Goal: Task Accomplishment & Management: Manage account settings

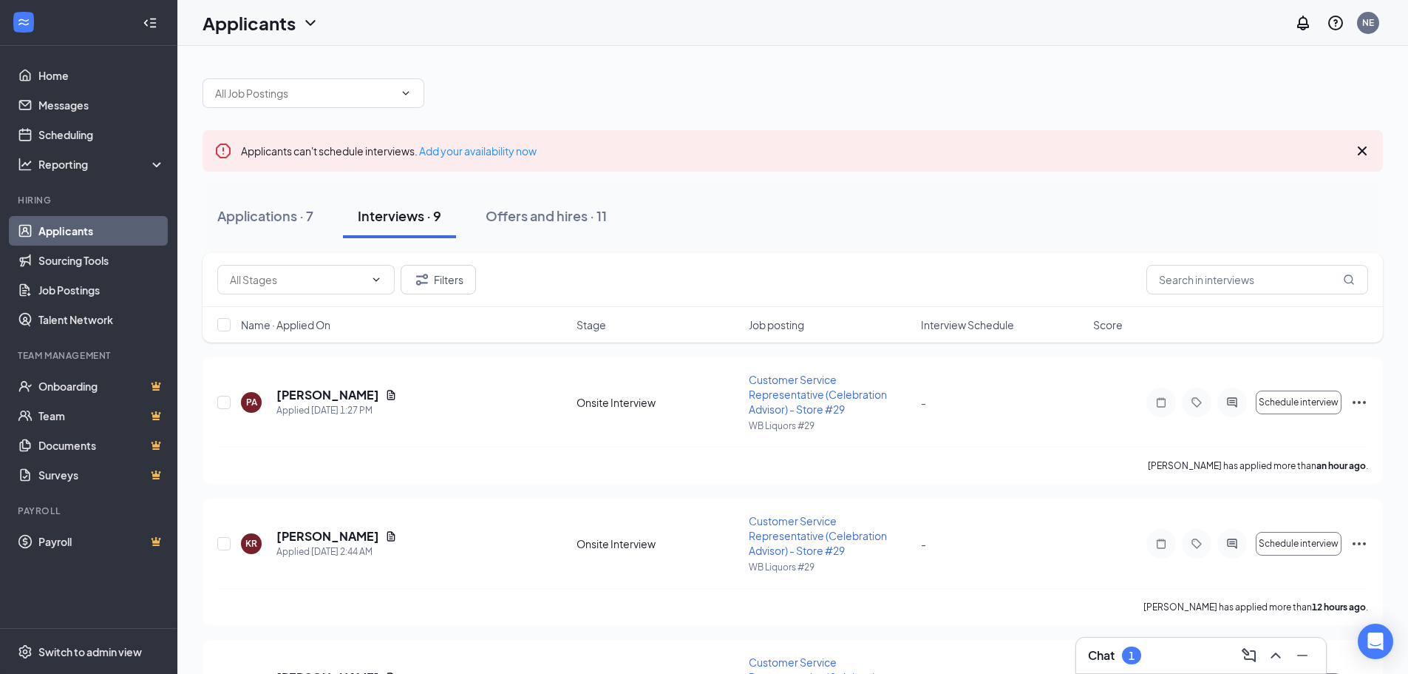
click at [1172, 667] on div "Chat 1" at bounding box center [1201, 654] width 250 height 35
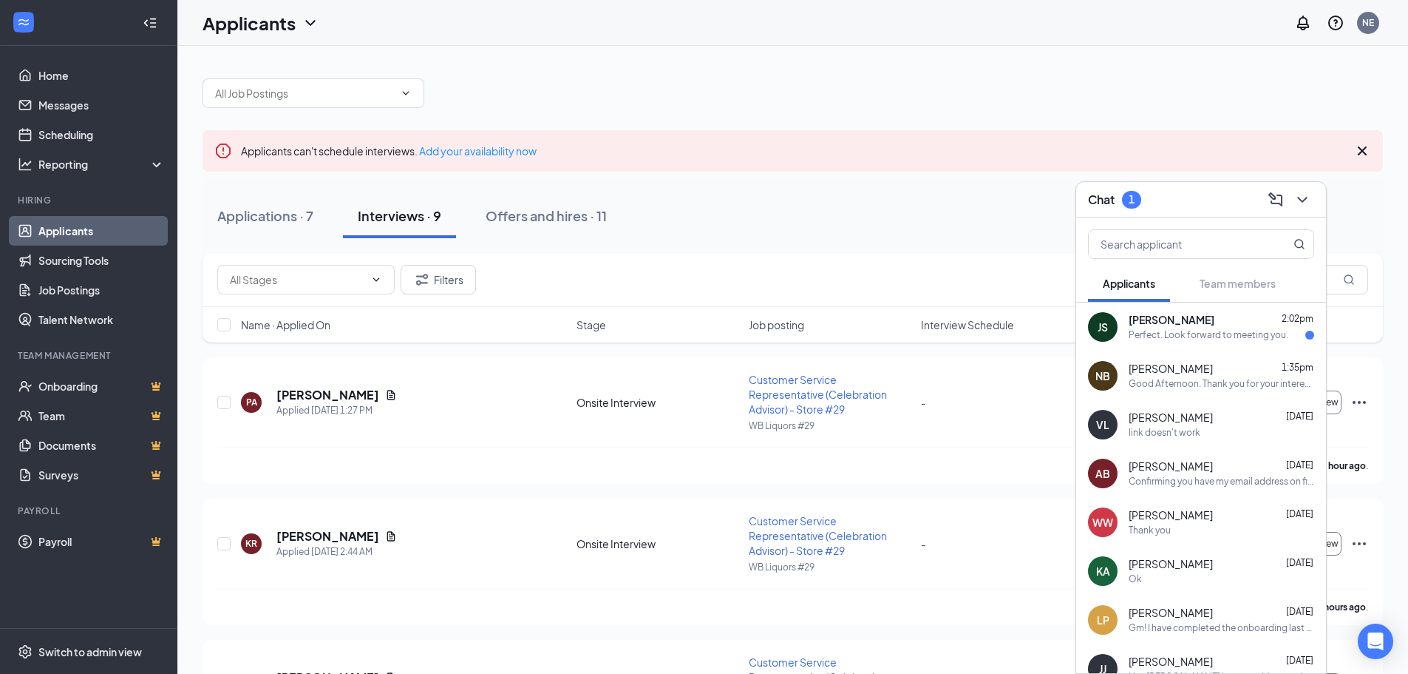
click at [1176, 340] on div "Perfect. Look forward to meeting you." at bounding box center [1209, 335] width 160 height 13
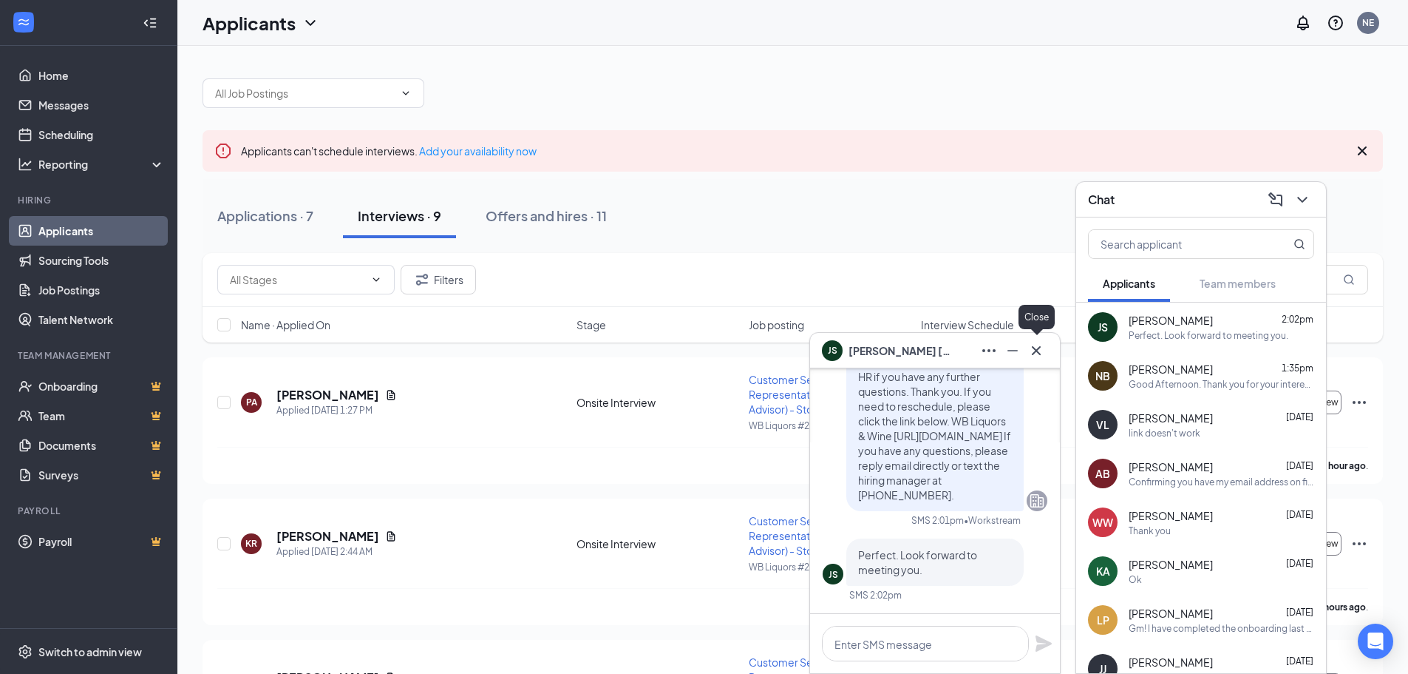
drag, startPoint x: 1041, startPoint y: 353, endPoint x: 1117, endPoint y: 279, distance: 106.1
click at [1042, 352] on icon "Cross" at bounding box center [1037, 351] width 18 height 18
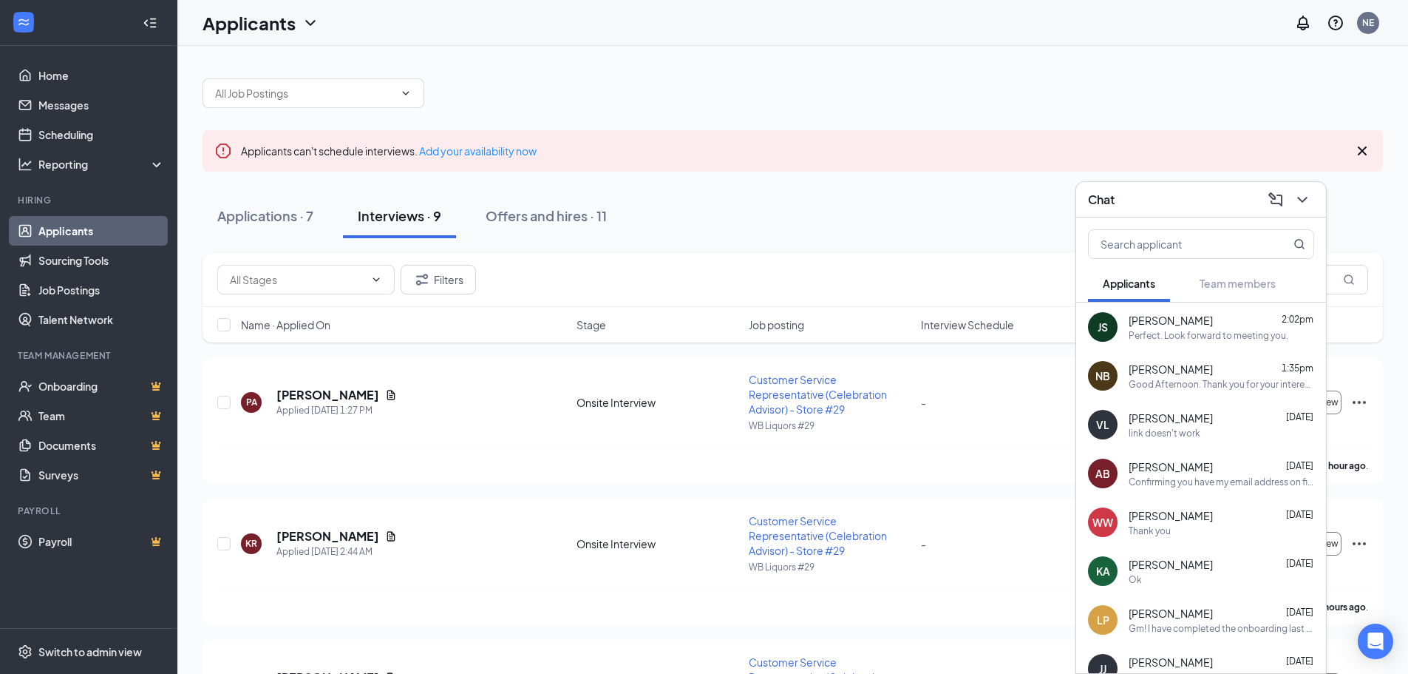
click at [1171, 212] on div "Chat" at bounding box center [1201, 199] width 250 height 35
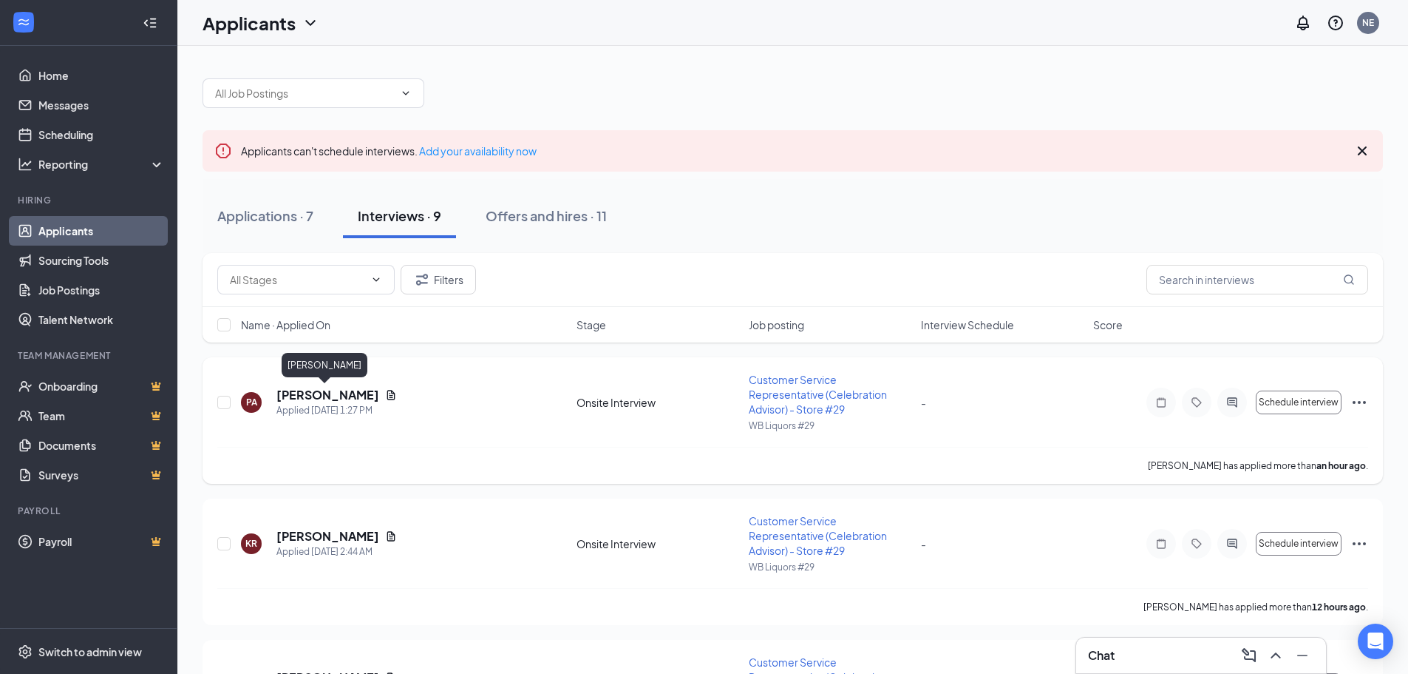
click at [319, 393] on h5 "[PERSON_NAME]" at bounding box center [328, 395] width 103 height 16
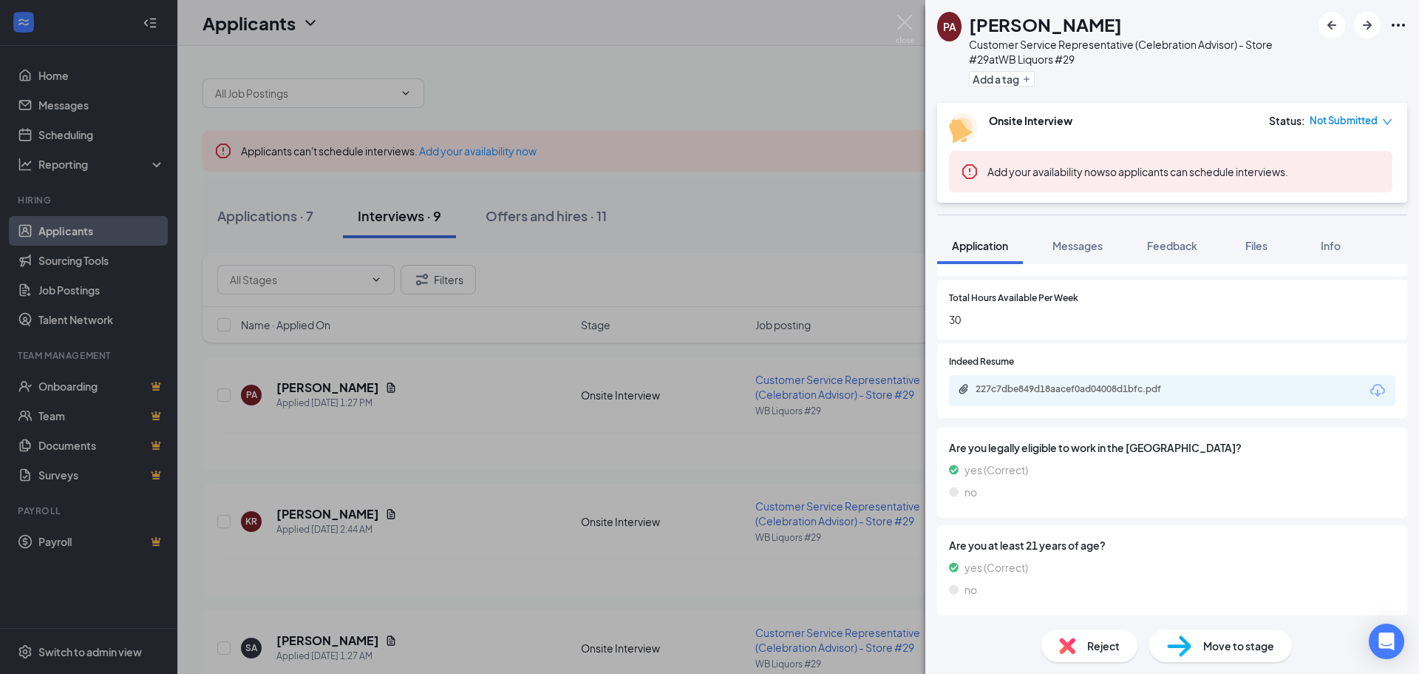
scroll to position [705, 0]
click at [1055, 391] on div "227c7dbe849d18aacef0ad04008d1bfc.pdf" at bounding box center [1079, 387] width 207 height 12
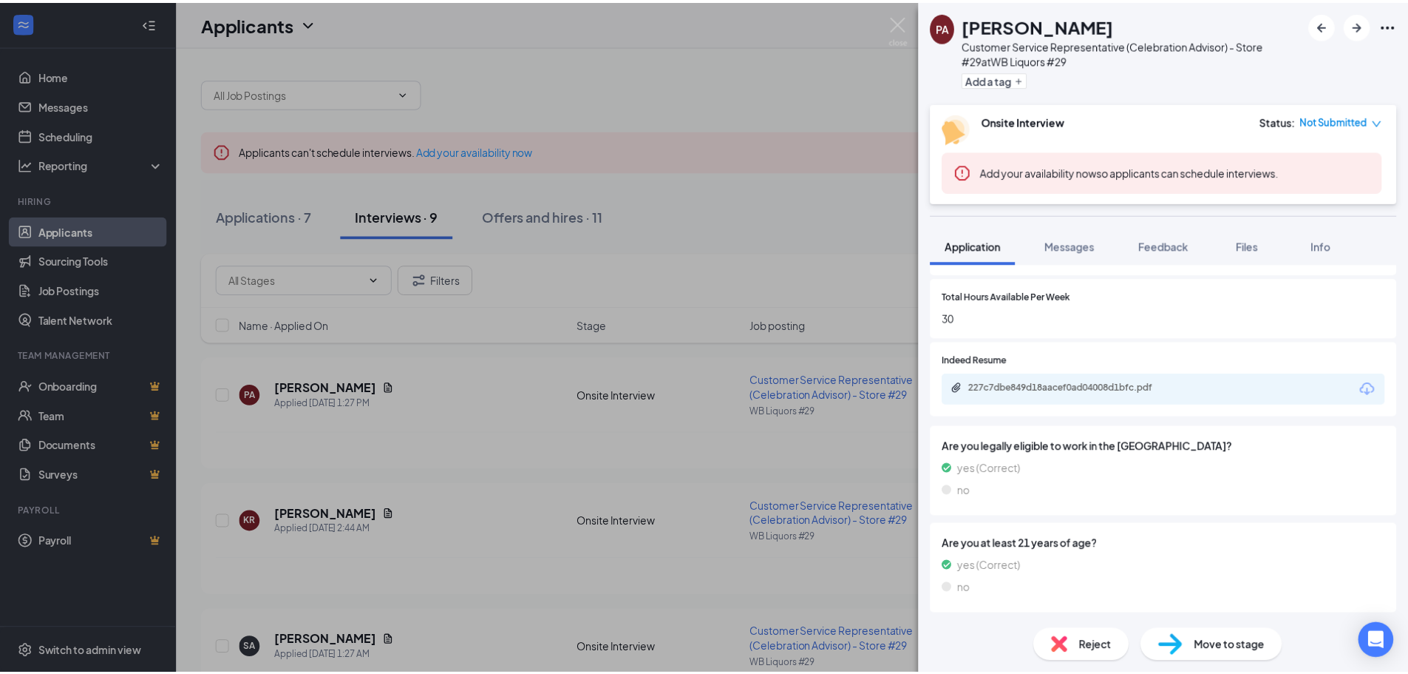
scroll to position [699, 0]
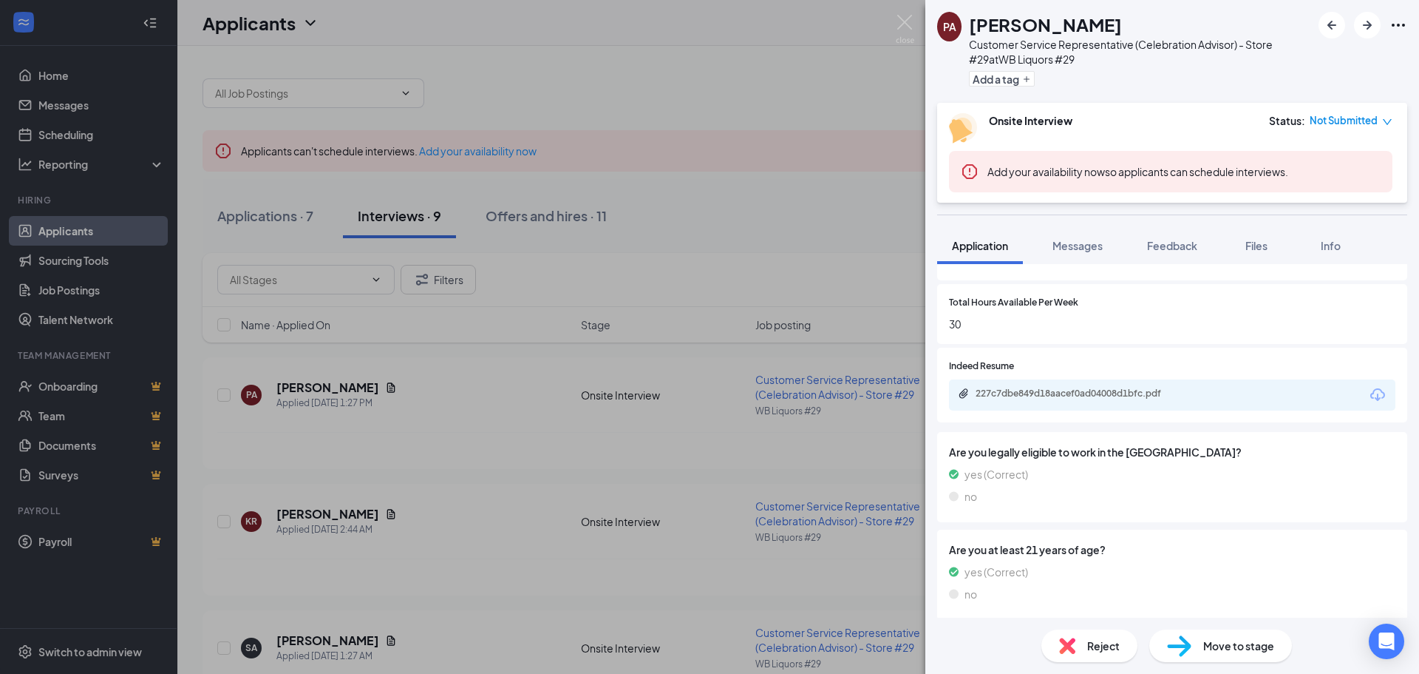
click at [887, 23] on div "PA [PERSON_NAME] Customer Service Representative (Celebration Advisor) - Store …" at bounding box center [709, 337] width 1419 height 674
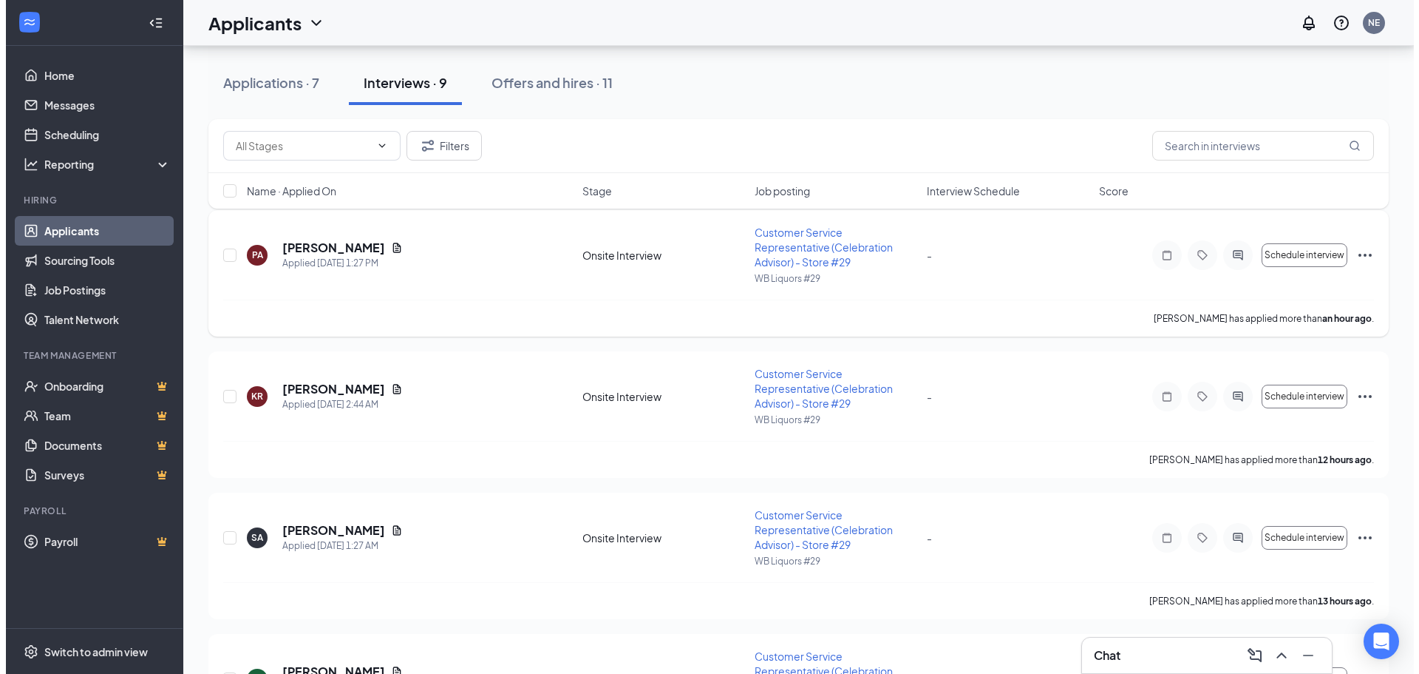
scroll to position [148, 0]
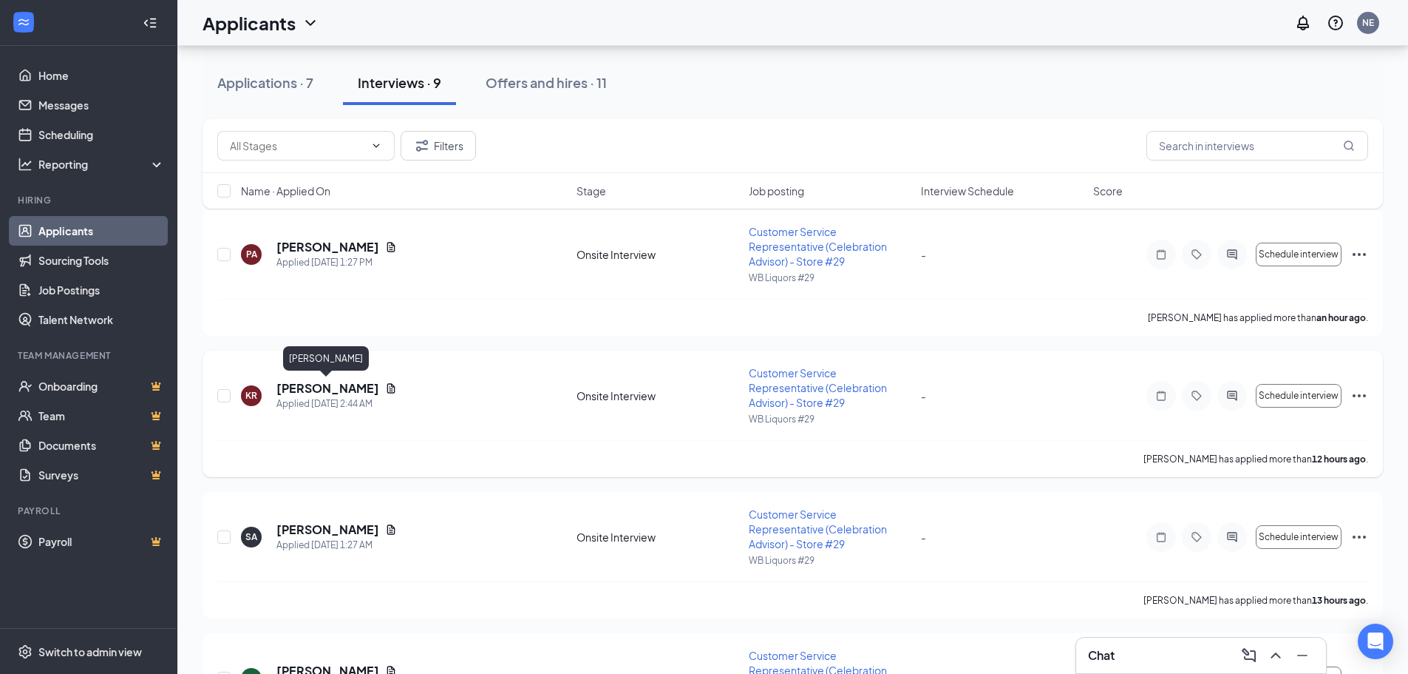
click at [320, 386] on h5 "[PERSON_NAME]" at bounding box center [328, 388] width 103 height 16
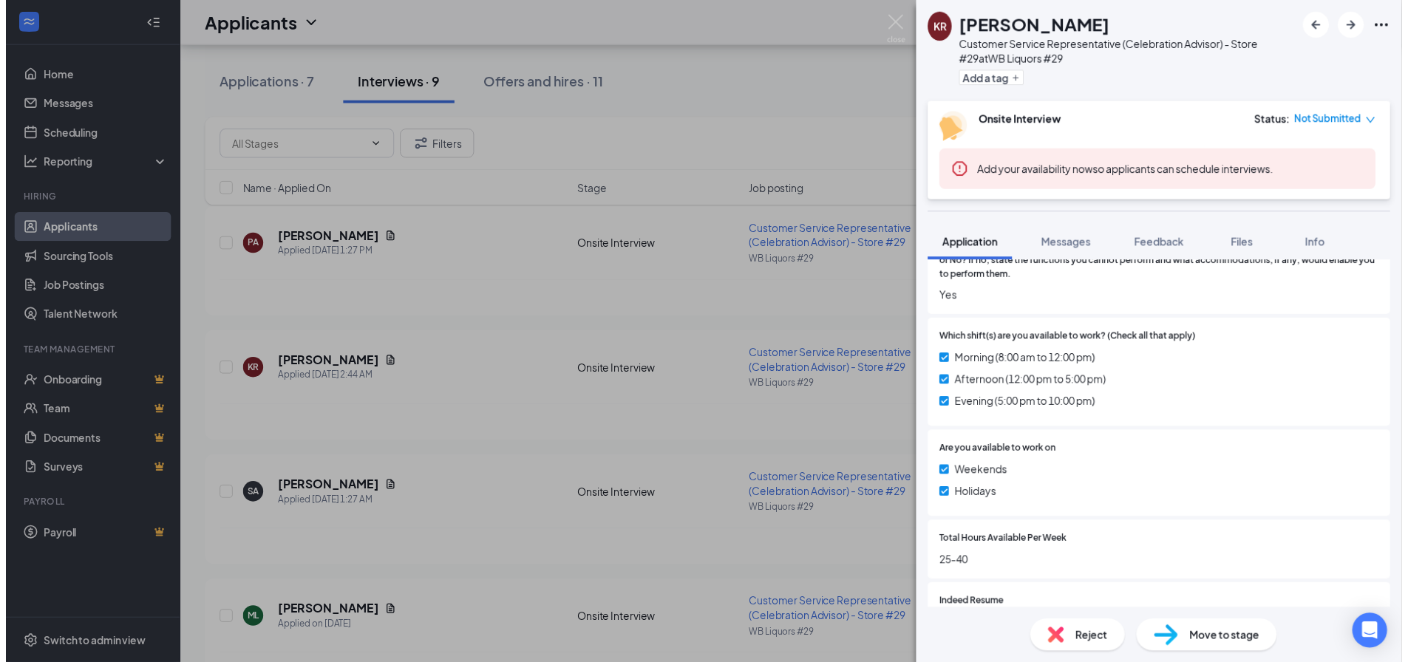
scroll to position [665, 0]
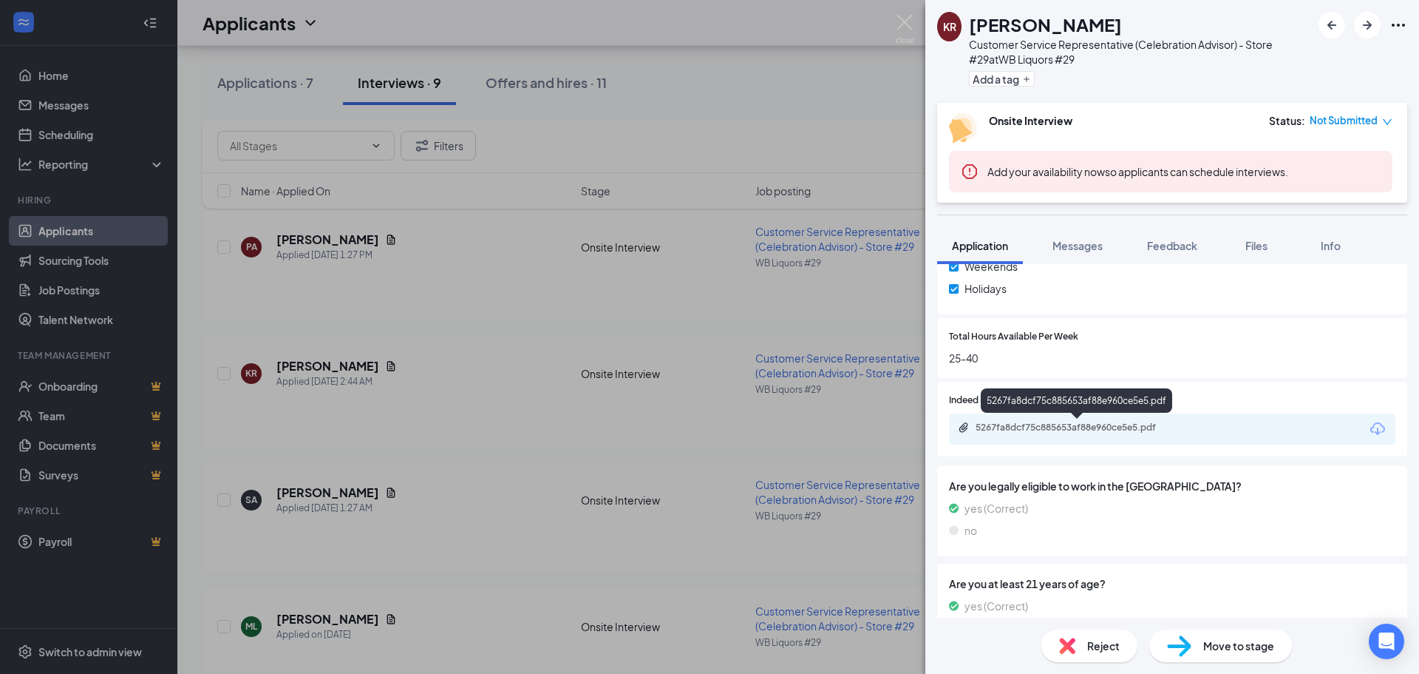
click at [1022, 433] on div "5267fa8dcf75c885653af88e960ce5e5.pdf" at bounding box center [1079, 427] width 207 height 12
click at [900, 21] on img at bounding box center [905, 29] width 18 height 29
